Goal: Task Accomplishment & Management: Manage account settings

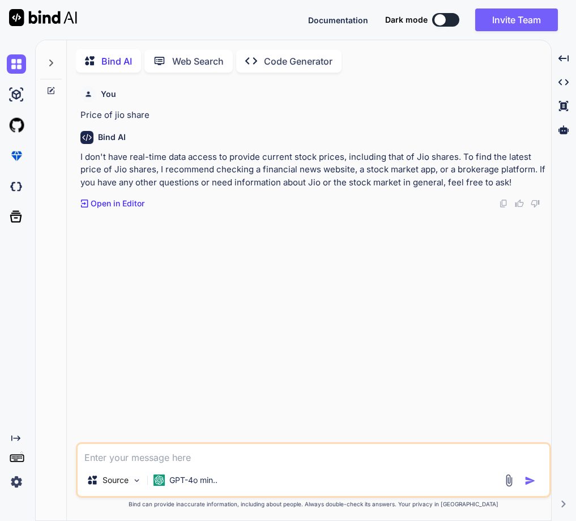
scroll to position [5, 0]
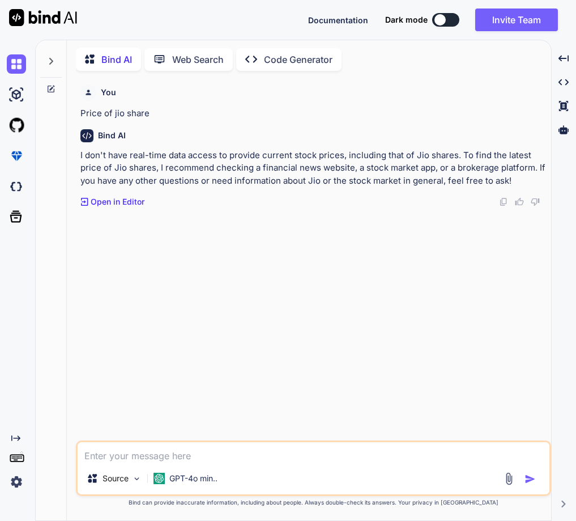
click at [14, 480] on img at bounding box center [16, 481] width 19 height 19
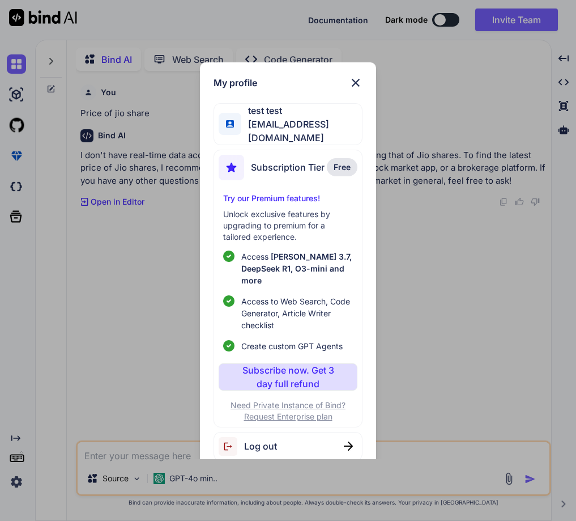
click at [88, 269] on div "My profile test test [EMAIL_ADDRESS][DOMAIN_NAME] Subscription Tier Free Try ou…" at bounding box center [288, 260] width 576 height 521
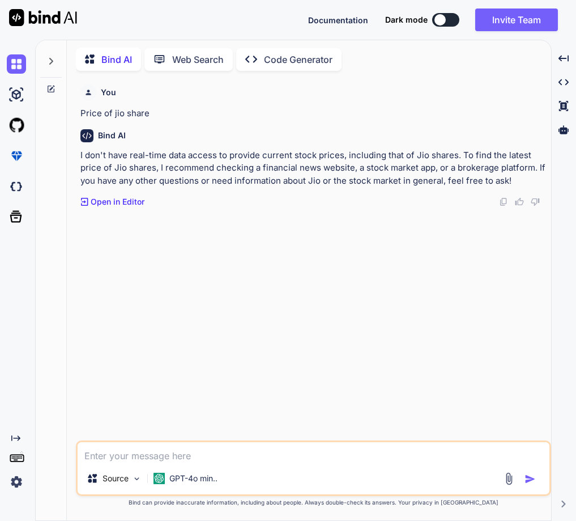
click at [7, 489] on img at bounding box center [16, 481] width 19 height 19
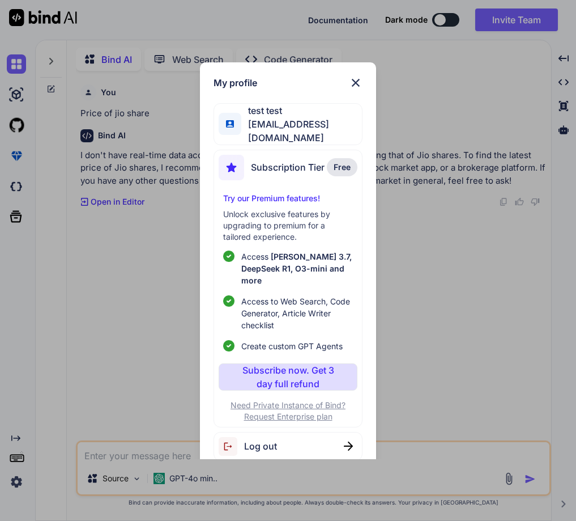
click at [435, 265] on div "My profile test test [EMAIL_ADDRESS][DOMAIN_NAME] Subscription Tier Free Try ou…" at bounding box center [288, 260] width 576 height 521
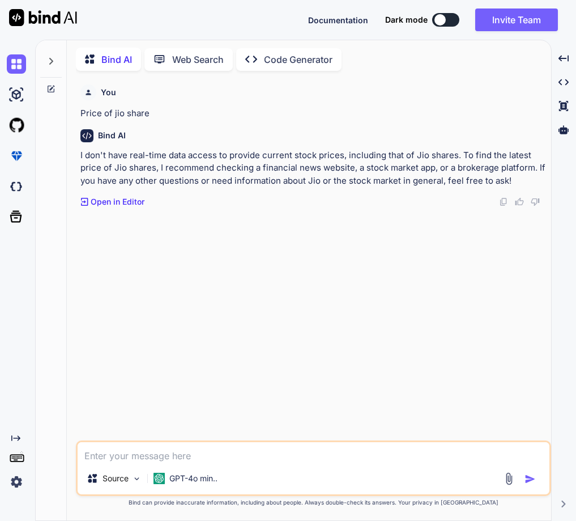
click at [12, 482] on img at bounding box center [16, 481] width 19 height 19
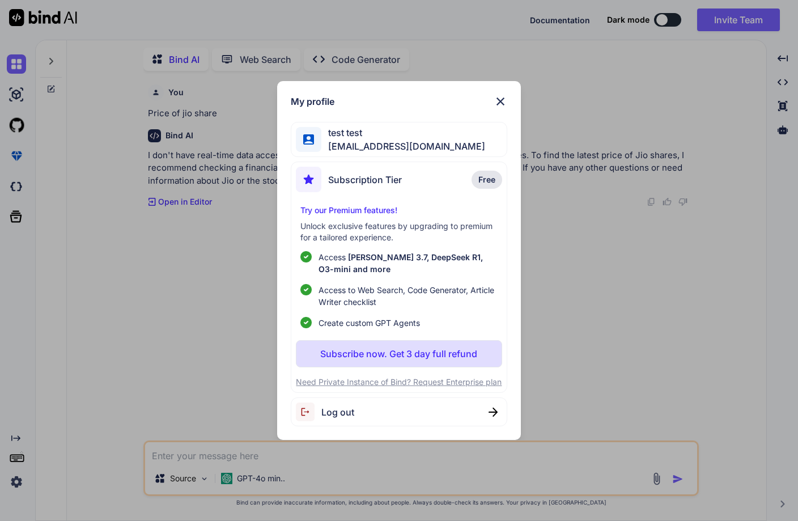
click at [576, 137] on div "My profile test test [EMAIL_ADDRESS][DOMAIN_NAME] Subscription Tier Free Try ou…" at bounding box center [399, 260] width 798 height 521
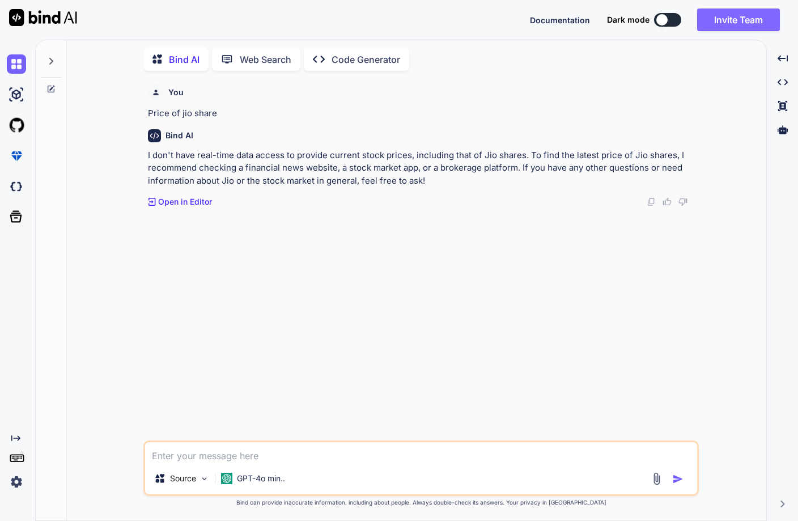
click at [576, 26] on button "Invite Team" at bounding box center [738, 20] width 83 height 23
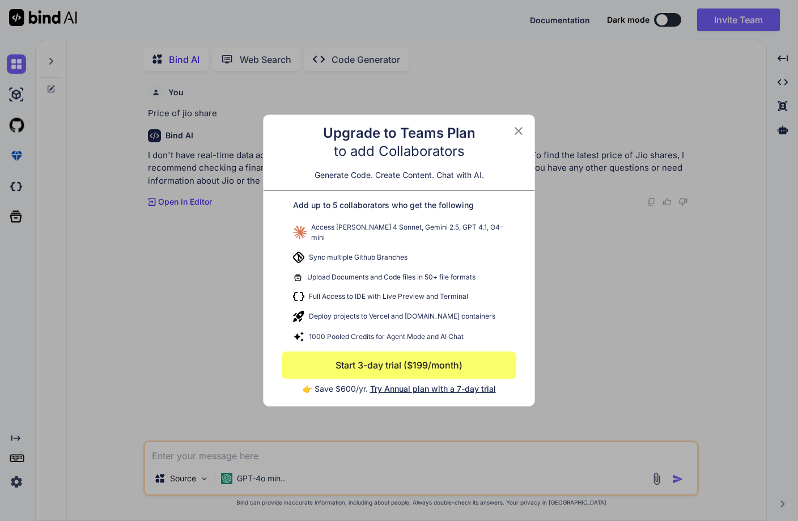
click at [425, 384] on span "Try Annual plan with a 7-day trial" at bounding box center [433, 389] width 126 height 10
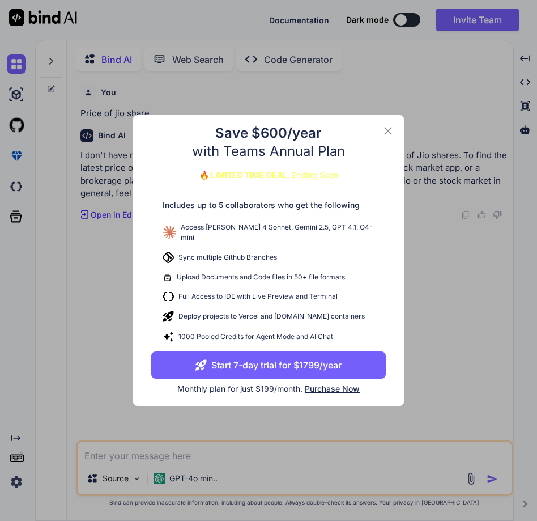
click at [288, 361] on button "Start 7-day trial for $1799/year" at bounding box center [268, 364] width 235 height 27
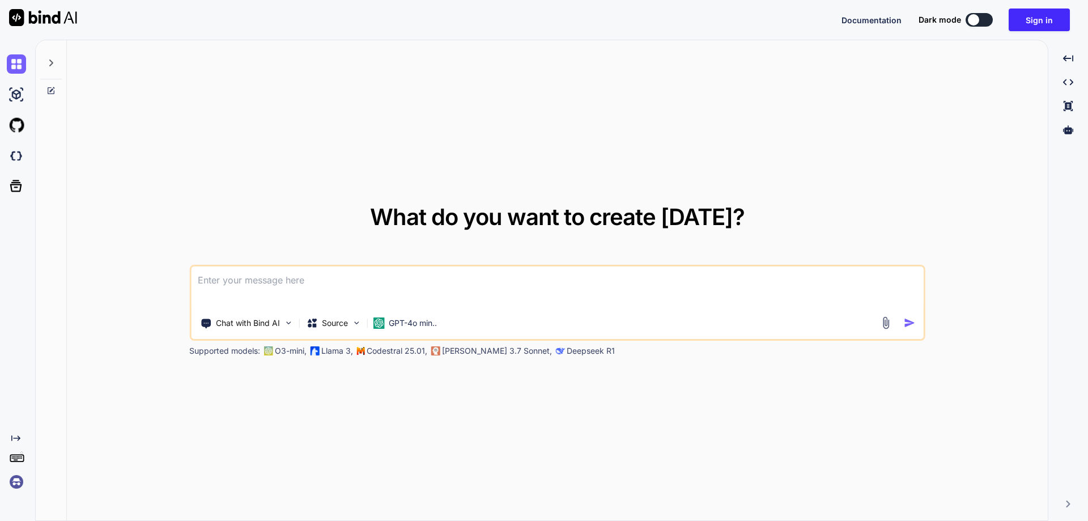
click at [21, 482] on img at bounding box center [16, 481] width 19 height 19
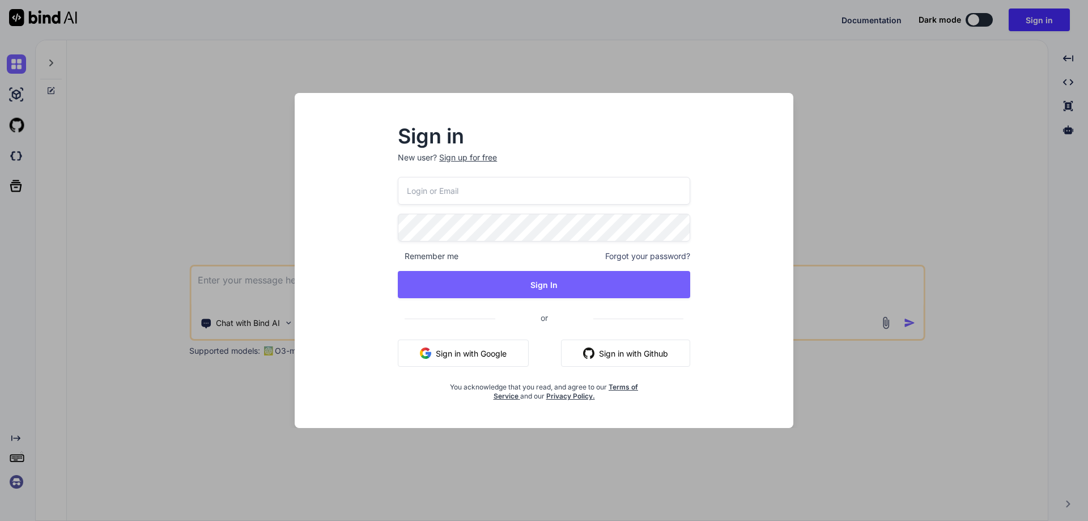
click at [483, 351] on button "Sign in with Google" at bounding box center [463, 353] width 131 height 27
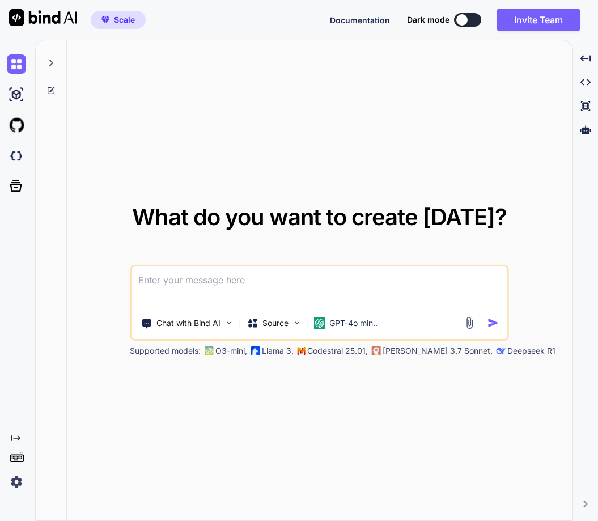
type textarea "x"
click at [14, 482] on img at bounding box center [16, 481] width 19 height 19
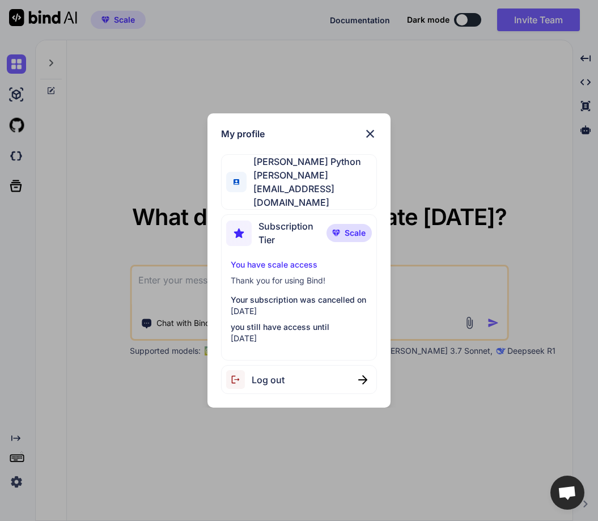
click at [133, 330] on div "My profile Hardik Python hardik@witarist.com Subscription Tier Scale You have s…" at bounding box center [299, 260] width 598 height 521
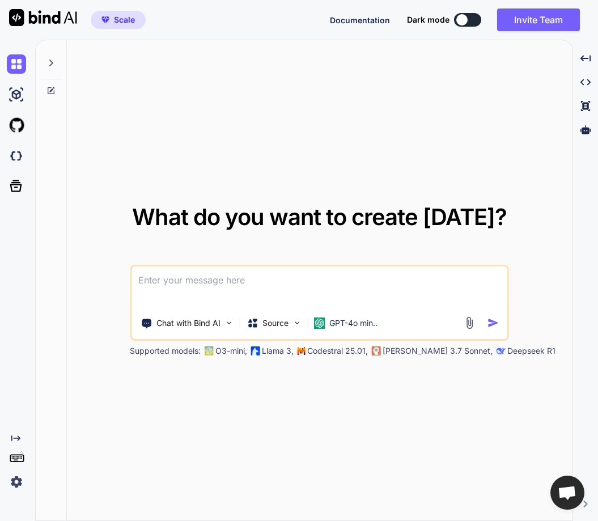
click at [15, 483] on img at bounding box center [16, 481] width 19 height 19
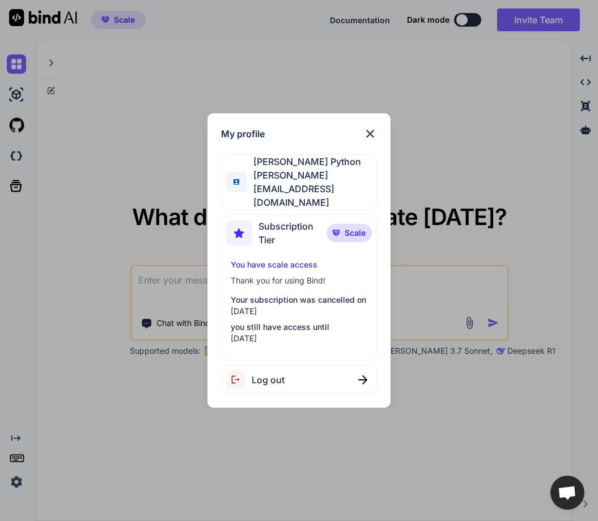
click at [514, 134] on div "My profile Hardik Python hardik@witarist.com Subscription Tier Scale You have s…" at bounding box center [299, 260] width 598 height 521
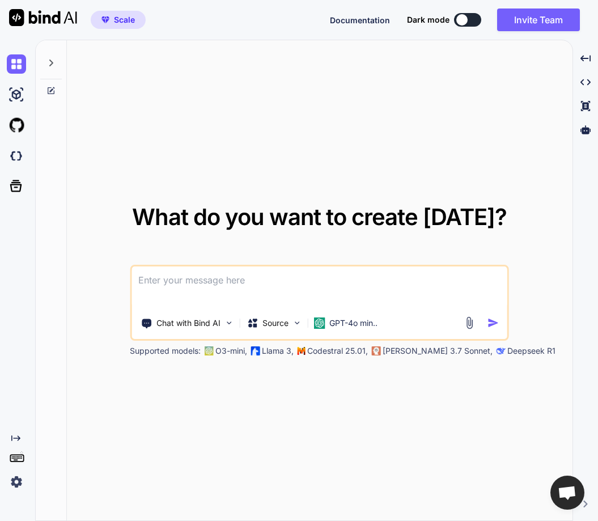
click at [539, 32] on div "Scale Documentation Dark mode Invite Team Created with Pixso." at bounding box center [299, 20] width 598 height 40
click at [538, 16] on button "Invite Team" at bounding box center [538, 20] width 83 height 23
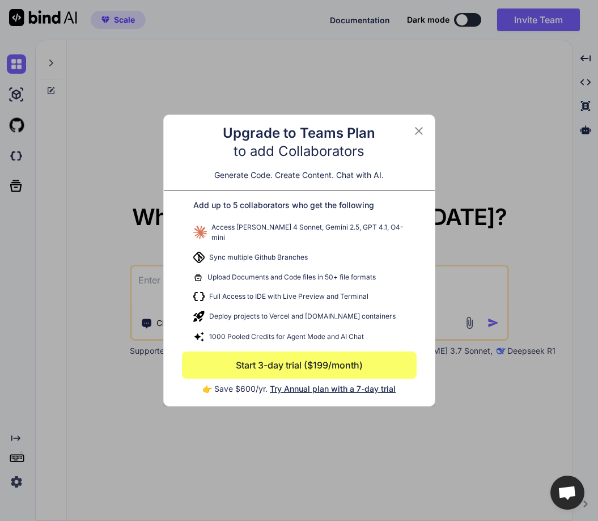
click at [325, 384] on span "Try Annual plan with a 7-day trial" at bounding box center [333, 389] width 126 height 10
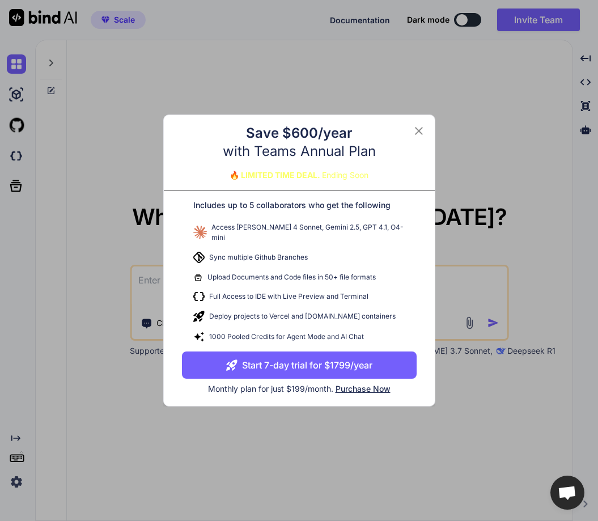
click at [296, 359] on button "Start 7-day trial for $1799/year" at bounding box center [299, 364] width 235 height 27
click at [292, 362] on button "Start 7-day trial for $1799/year" at bounding box center [299, 364] width 235 height 27
click at [66, 338] on div "Save $600/year with Teams Annual Plan 🔥 LIMITED TIME DEAL. Ending Soon Includes…" at bounding box center [299, 260] width 598 height 521
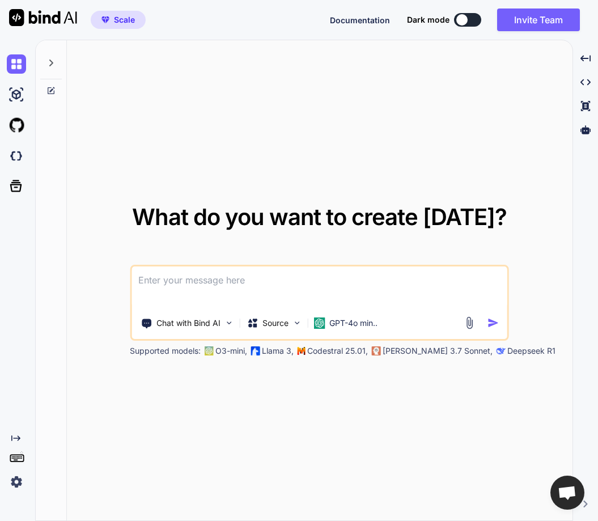
click at [18, 487] on img at bounding box center [16, 481] width 19 height 19
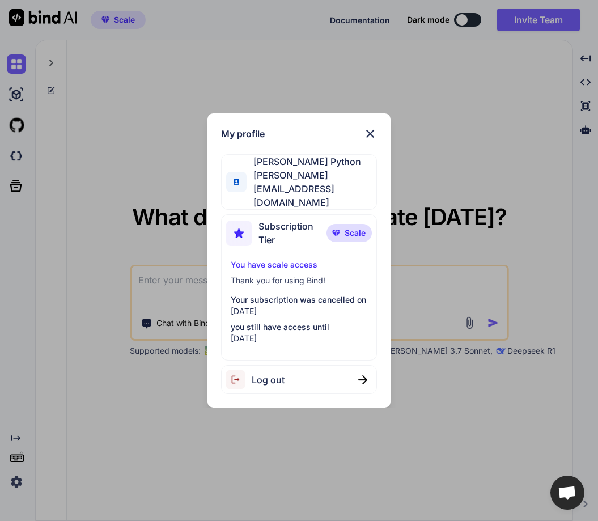
click at [257, 370] on div "Log out" at bounding box center [255, 379] width 58 height 19
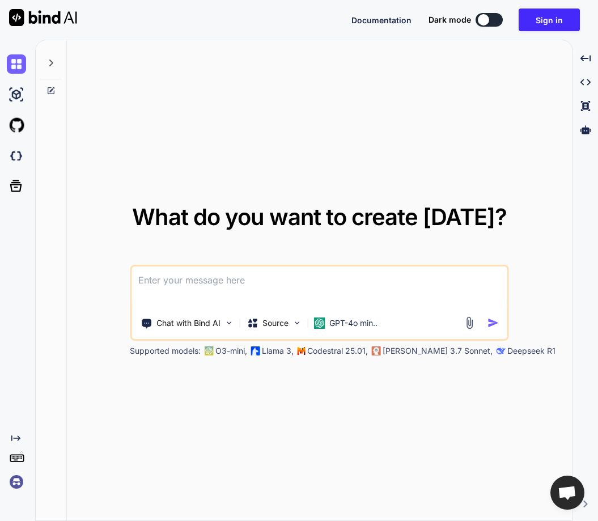
click at [18, 481] on img at bounding box center [16, 481] width 19 height 19
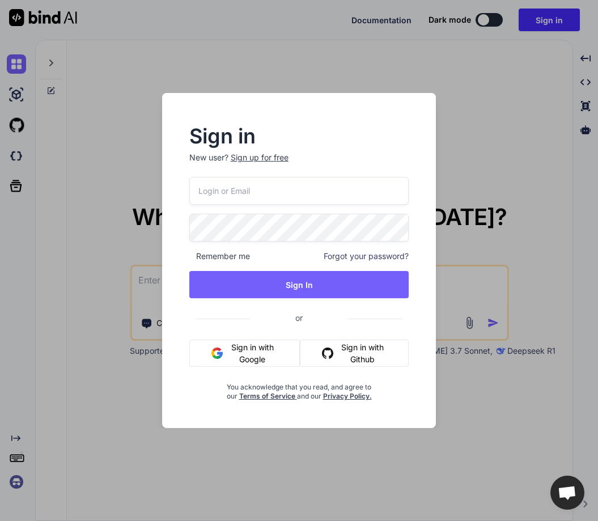
click at [241, 359] on button "Sign in with Google" at bounding box center [244, 353] width 111 height 27
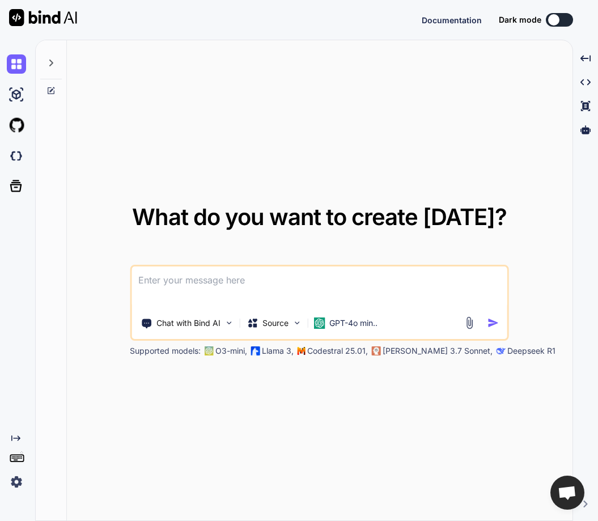
click at [14, 476] on img at bounding box center [16, 481] width 19 height 19
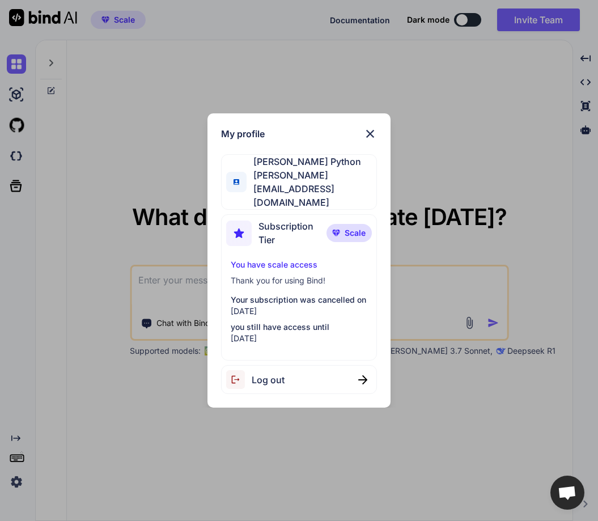
click at [113, 323] on div "My profile Hardik Python hardik@witarist.com Subscription Tier Scale You have s…" at bounding box center [299, 260] width 598 height 521
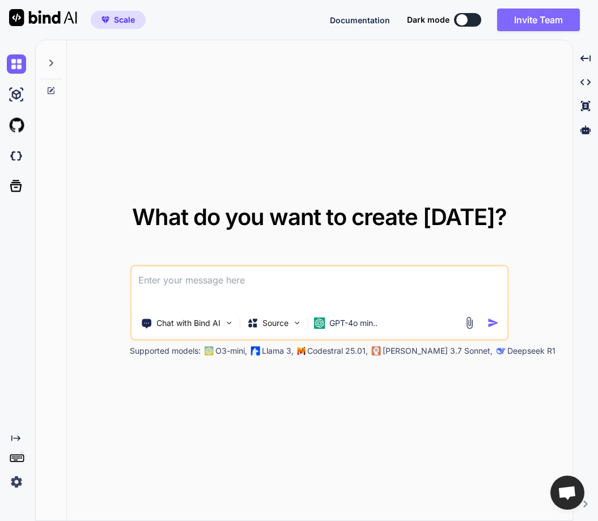
click at [537, 11] on button "Invite Team" at bounding box center [538, 20] width 83 height 23
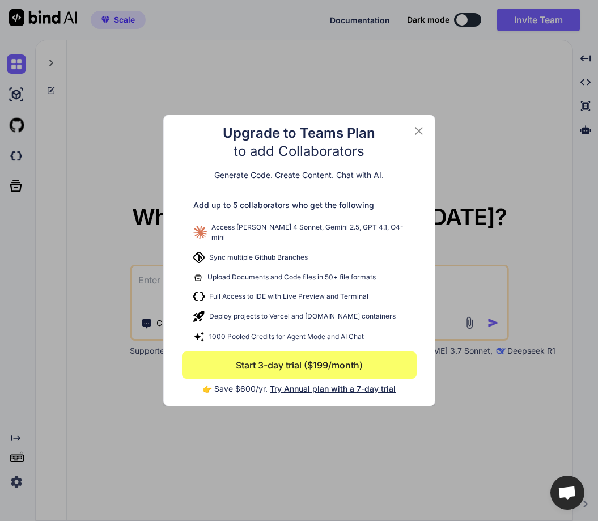
click at [311, 389] on span "Try Annual plan with a 7-day trial" at bounding box center [333, 389] width 126 height 10
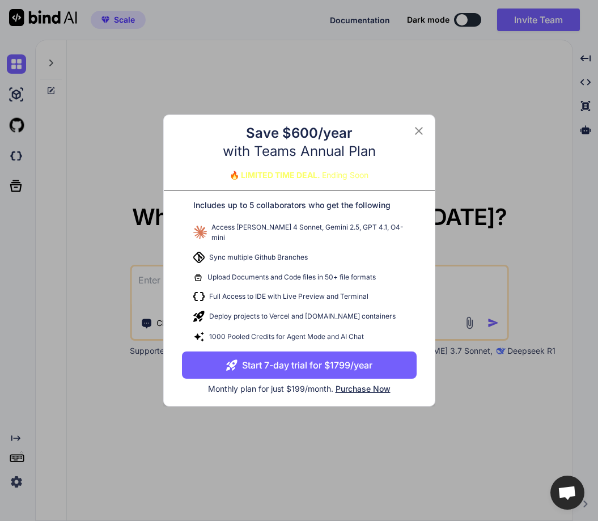
click at [287, 366] on button "Start 7-day trial for $1799/year" at bounding box center [299, 364] width 235 height 27
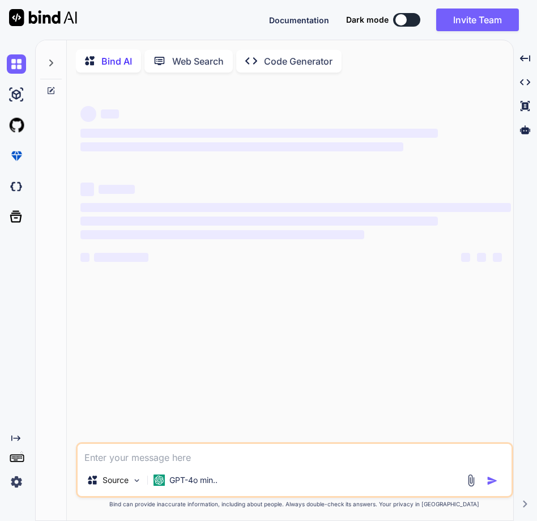
click at [24, 481] on img at bounding box center [16, 481] width 19 height 19
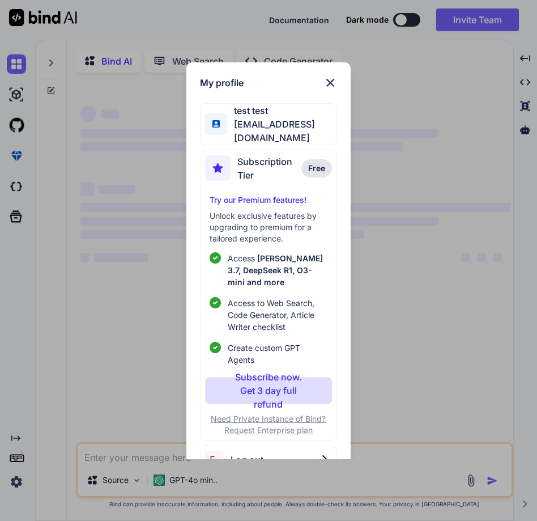
type textarea "x"
click at [265, 448] on div "Log out" at bounding box center [268, 459] width 137 height 29
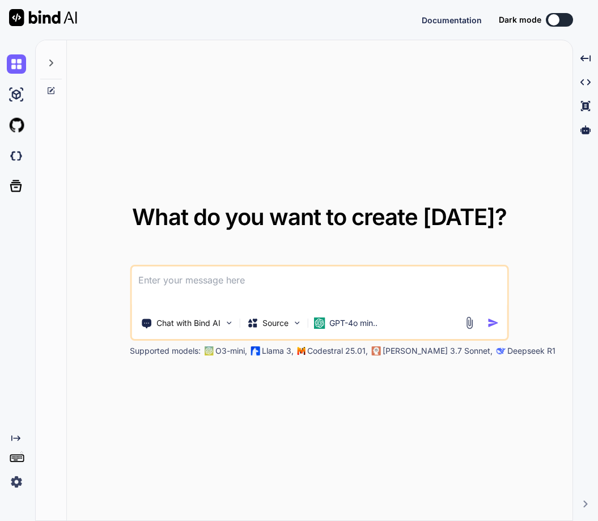
click at [436, 328] on div "Chat with Bind AI Source GPT-4o min.." at bounding box center [297, 323] width 332 height 23
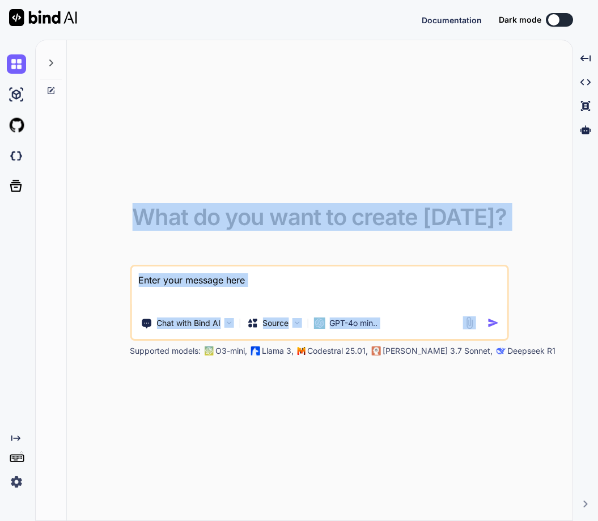
drag, startPoint x: 0, startPoint y: 0, endPoint x: 444, endPoint y: 439, distance: 624.4
click at [444, 439] on div "What do you want to create today? Chat with Bind AI Source GPT-4o min.. Support…" at bounding box center [320, 280] width 506 height 481
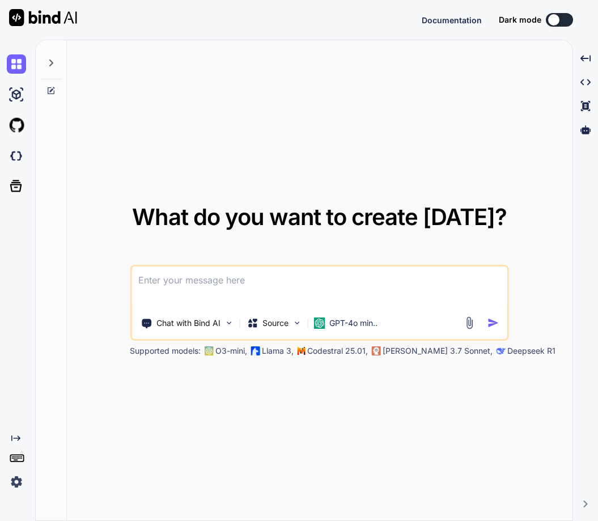
click at [444, 439] on div "What do you want to create today? Chat with Bind AI Source GPT-4o min.. Support…" at bounding box center [320, 280] width 506 height 481
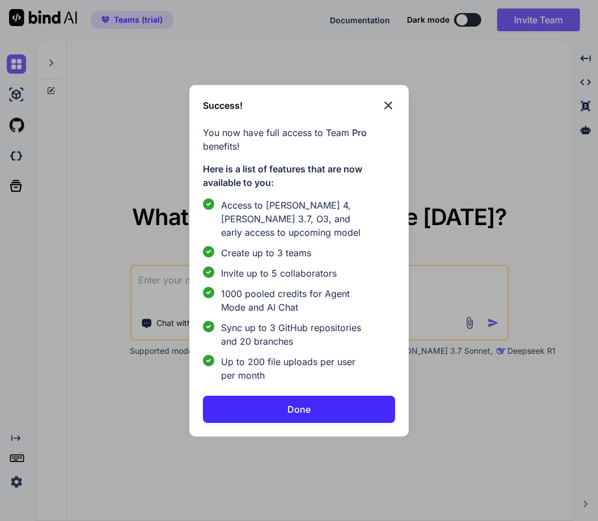
type textarea "x"
click at [275, 419] on button "Done" at bounding box center [299, 409] width 192 height 27
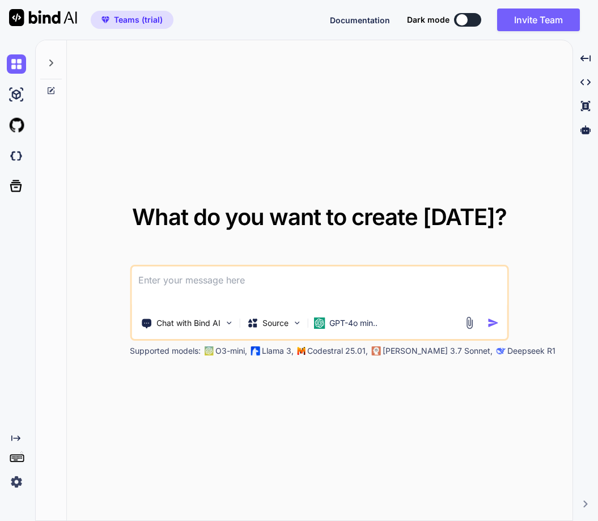
click at [9, 487] on img at bounding box center [16, 481] width 19 height 19
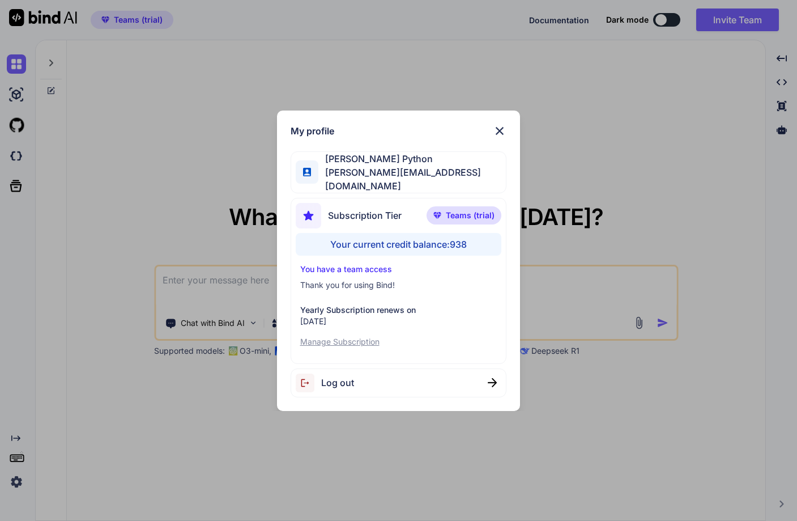
click at [503, 136] on img at bounding box center [500, 131] width 14 height 14
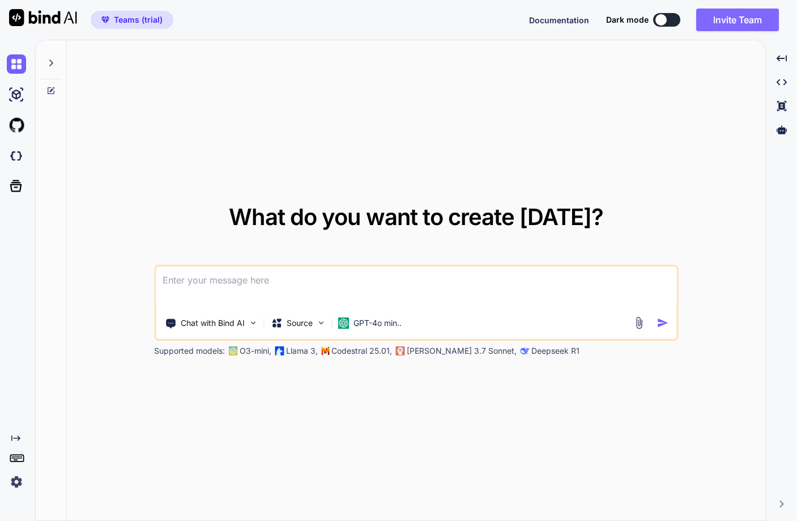
click at [597, 24] on button "Invite Team" at bounding box center [738, 20] width 83 height 23
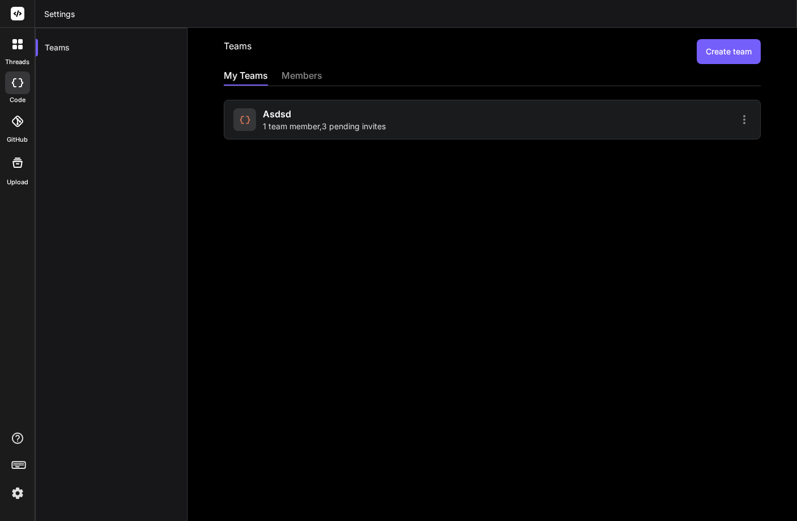
click at [566, 120] on div at bounding box center [624, 120] width 256 height 14
click at [384, 127] on span "1 team member , 3 pending invites" at bounding box center [324, 126] width 123 height 11
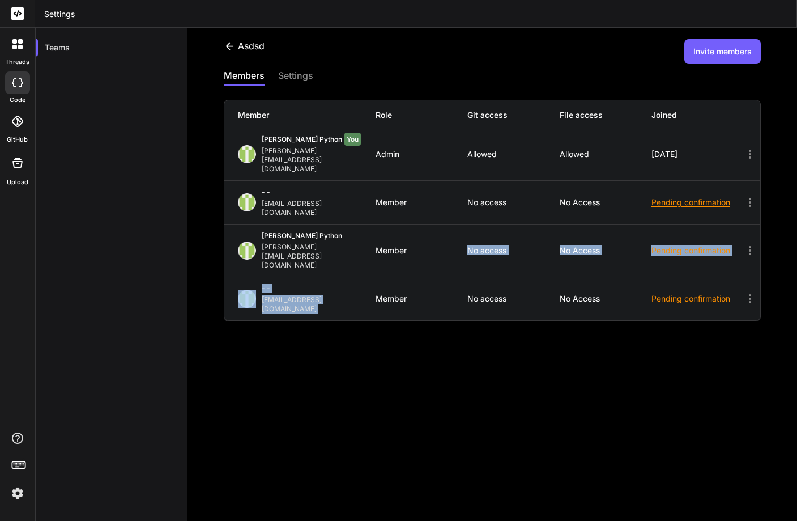
click at [411, 237] on div "Member Role Git access File access Joined Hardik Python You hardik@witarist.com…" at bounding box center [492, 211] width 537 height 222
click at [422, 246] on div "Member" at bounding box center [422, 250] width 92 height 9
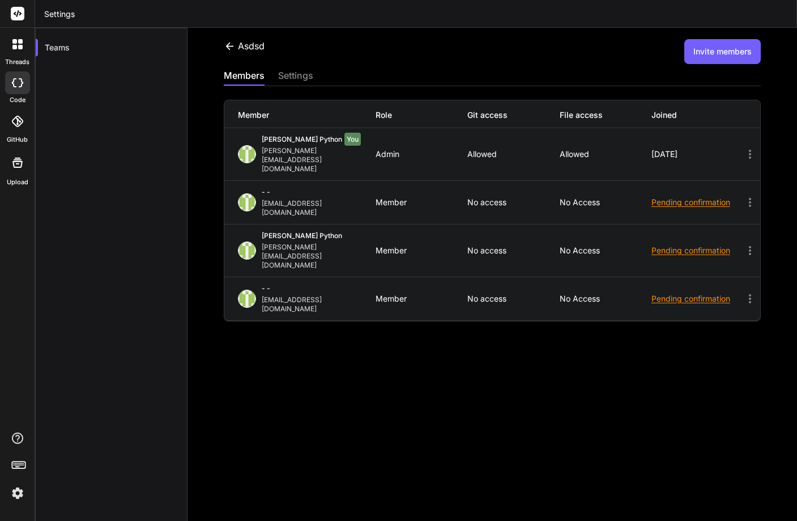
click at [597, 196] on icon at bounding box center [751, 203] width 14 height 14
click at [597, 329] on div at bounding box center [398, 260] width 797 height 521
click at [597, 246] on icon at bounding box center [750, 250] width 2 height 9
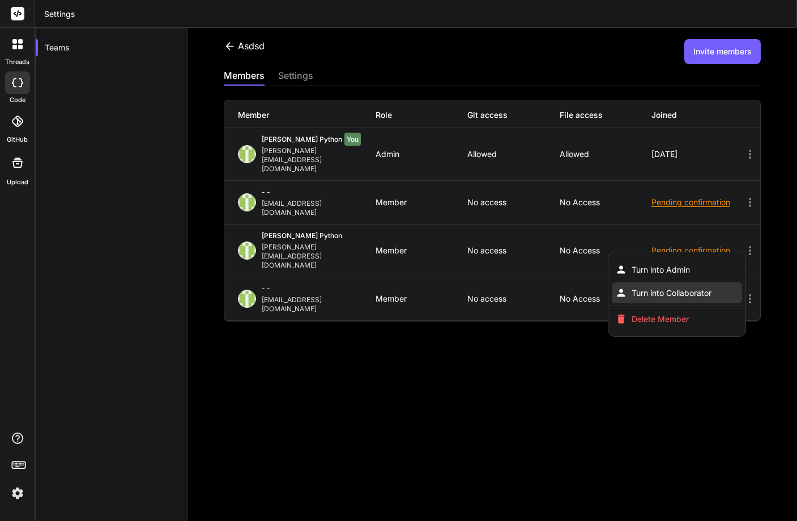
click at [597, 287] on span "Turn into Collaborator" at bounding box center [672, 292] width 80 height 11
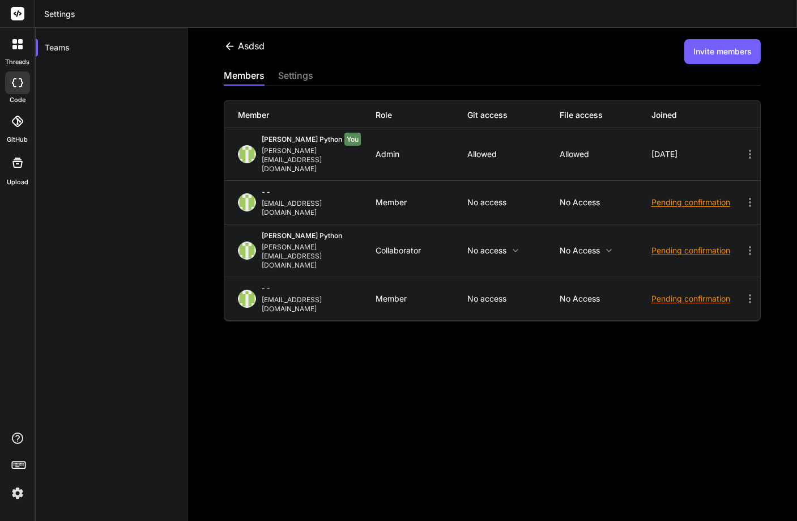
click at [597, 379] on div "asdsd Invite members members settings Member Role Git access File access Joined…" at bounding box center [493, 274] width 610 height 493
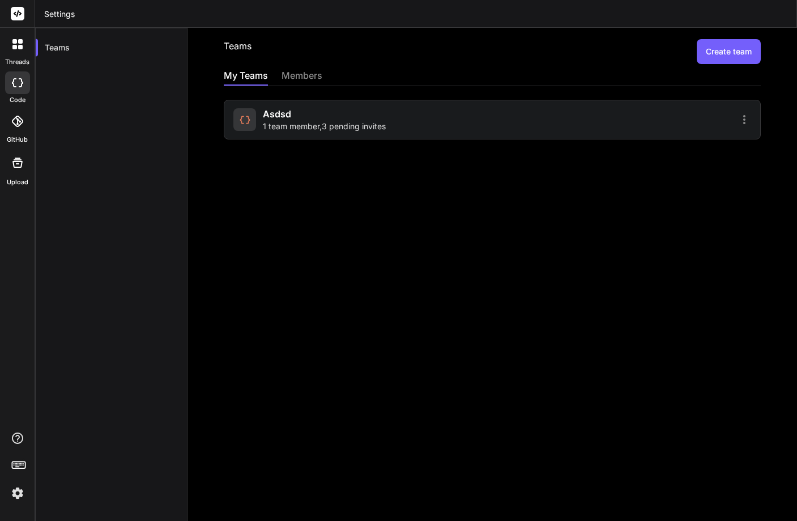
click at [339, 129] on span "1 team member , 3 pending invites" at bounding box center [324, 126] width 123 height 11
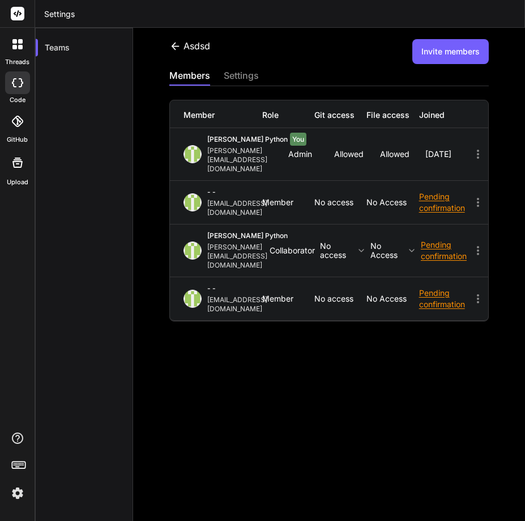
click at [176, 39] on div "asdsd Invite members members settings Member Role Git access File access Joined…" at bounding box center [329, 274] width 392 height 493
click at [177, 40] on icon at bounding box center [175, 46] width 12 height 12
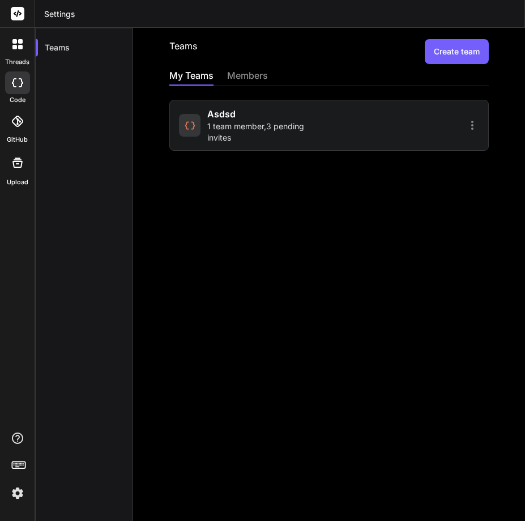
click at [466, 121] on icon at bounding box center [473, 125] width 14 height 14
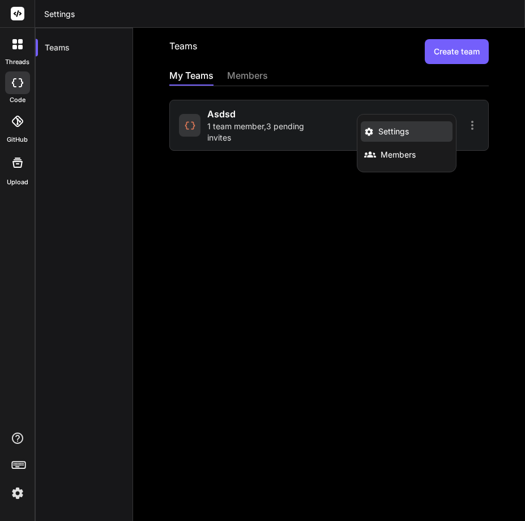
click at [381, 131] on span "Settings" at bounding box center [394, 131] width 31 height 11
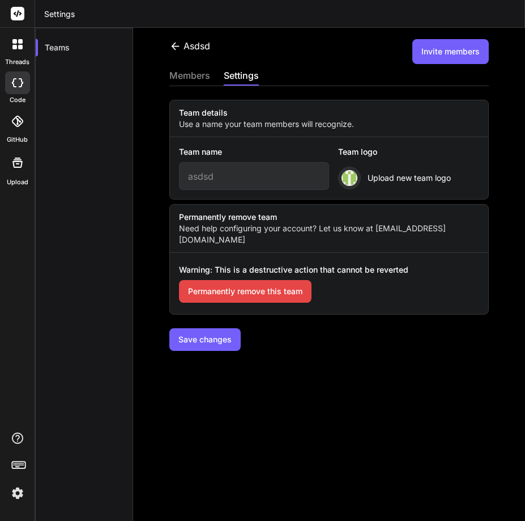
click at [237, 283] on button "Permanently remove this team" at bounding box center [245, 291] width 133 height 23
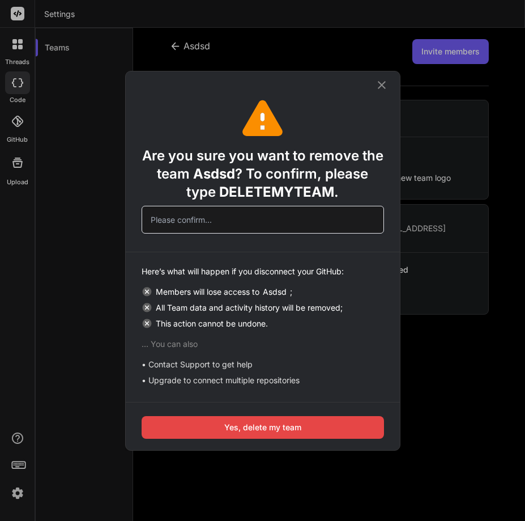
click at [253, 187] on span "DELETEMYTEAM" at bounding box center [276, 192] width 115 height 16
copy span "DELETEMYTEAM"
click at [197, 219] on input "text" at bounding box center [263, 220] width 243 height 28
paste input "DELETEMYTEAM"
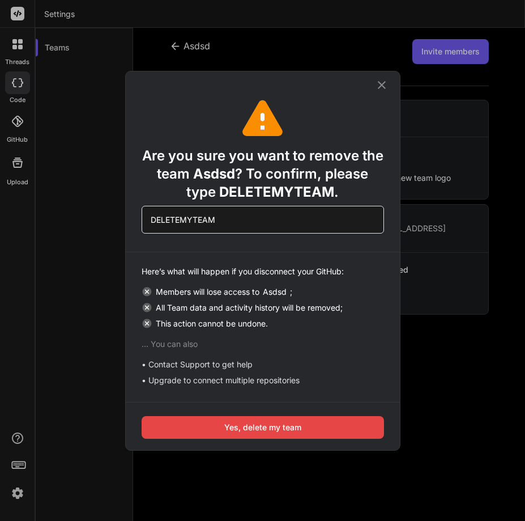
type input "DELETEMYTEAM"
click at [274, 423] on button "Yes, delete my team" at bounding box center [263, 427] width 243 height 23
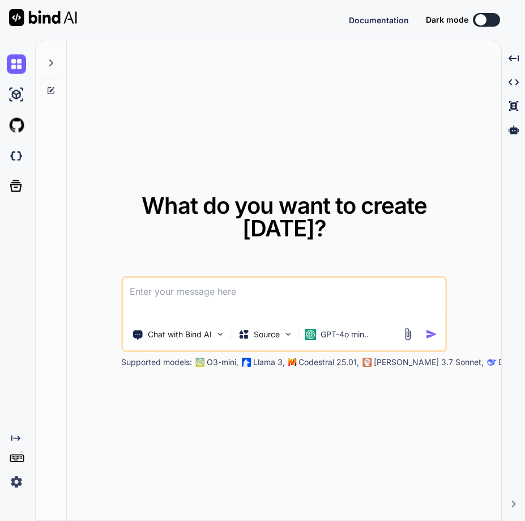
type textarea "x"
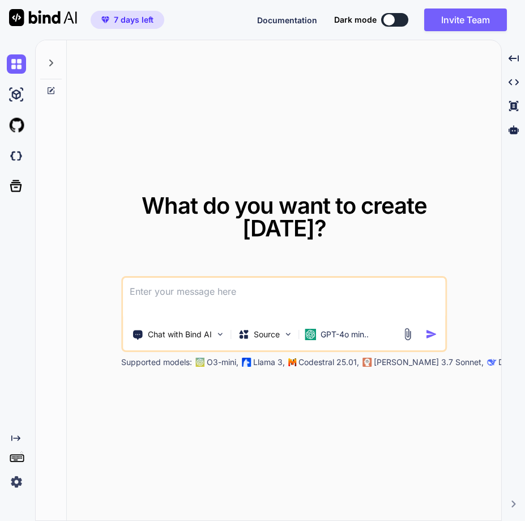
click at [20, 475] on img at bounding box center [16, 481] width 19 height 19
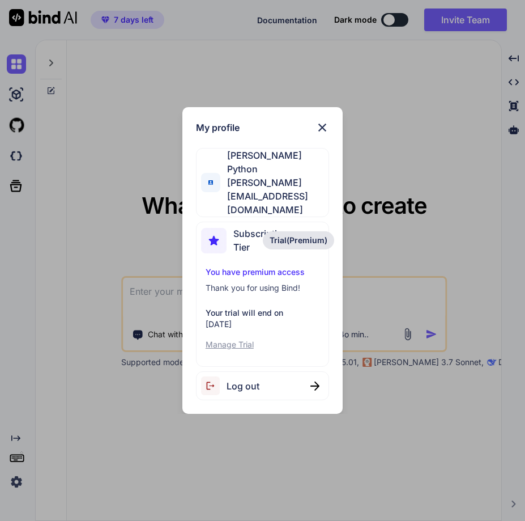
click at [283, 371] on div "Log out" at bounding box center [262, 385] width 133 height 29
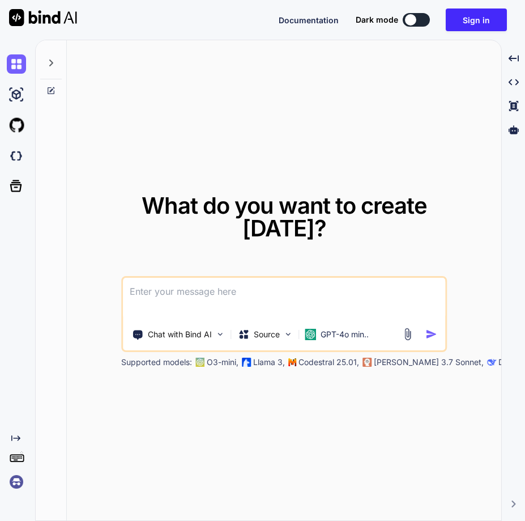
click at [16, 477] on img at bounding box center [16, 481] width 19 height 19
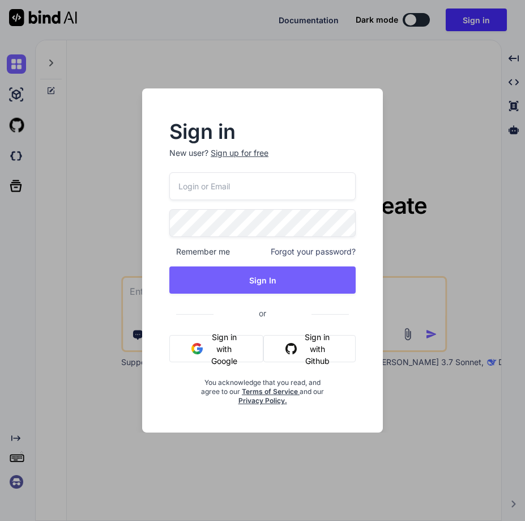
click at [211, 343] on button "Sign in with Google" at bounding box center [216, 348] width 94 height 27
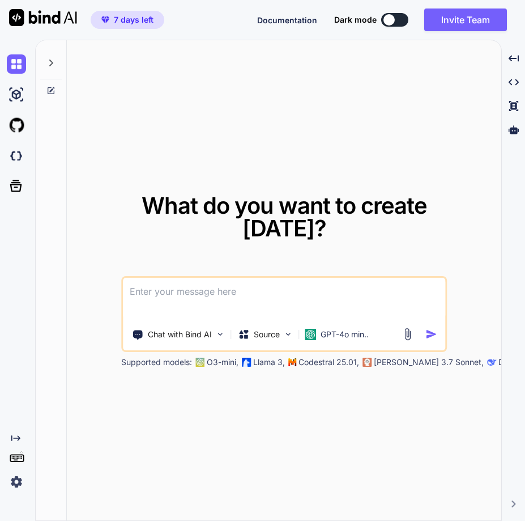
click at [18, 478] on img at bounding box center [16, 481] width 19 height 19
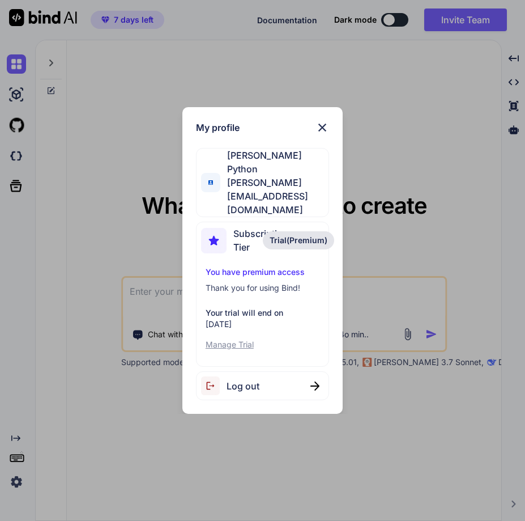
click at [268, 371] on div "Log out" at bounding box center [262, 385] width 133 height 29
